Goal: Book appointment/travel/reservation

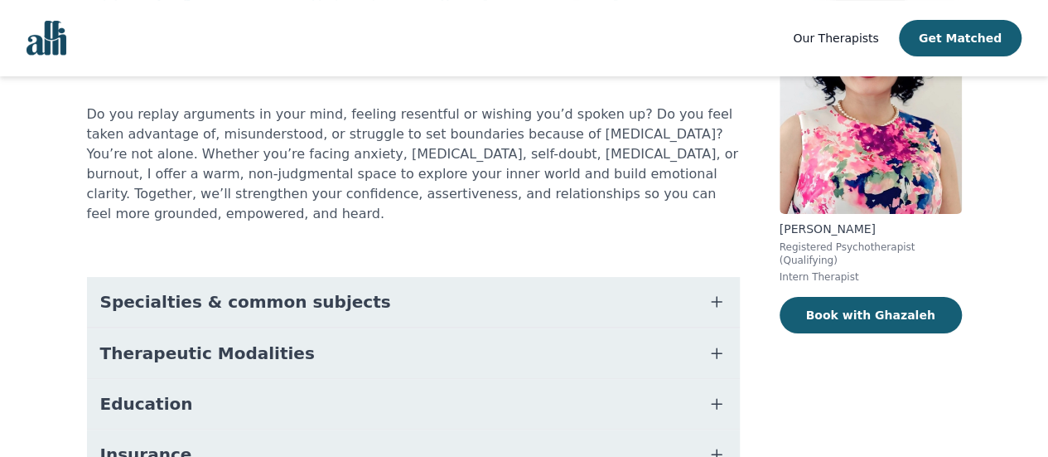
scroll to position [166, 0]
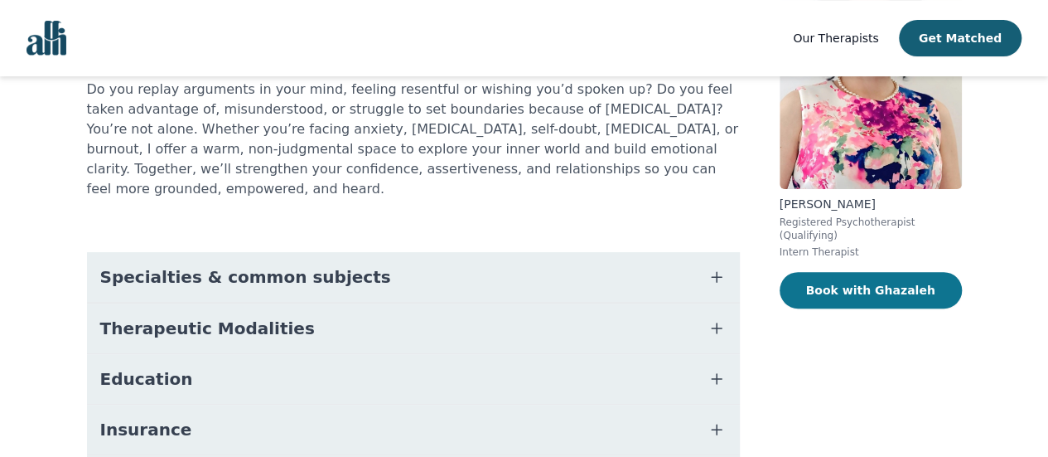
click at [829, 282] on button "Book with Ghazaleh" at bounding box center [871, 290] width 182 height 36
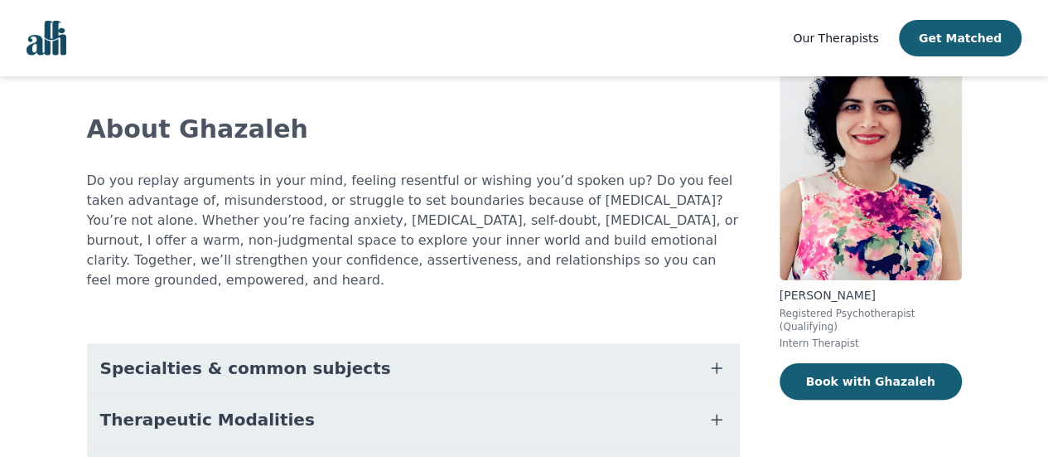
scroll to position [167, 0]
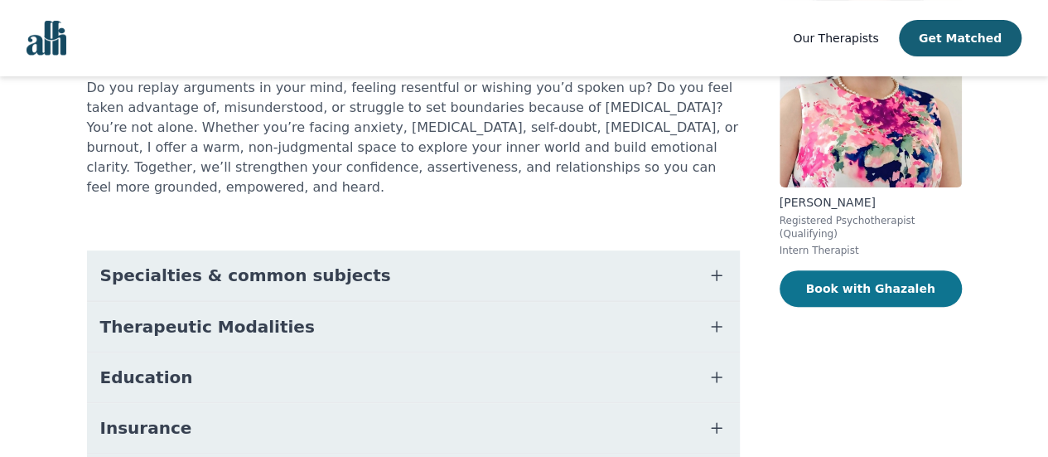
click at [848, 270] on button "Book with Ghazaleh" at bounding box center [871, 288] width 182 height 36
